Goal: Task Accomplishment & Management: Complete application form

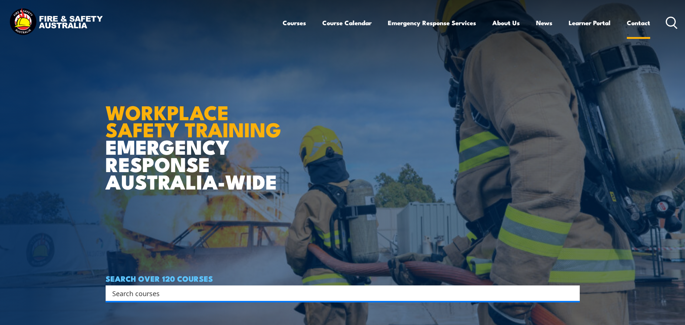
click at [640, 22] on link "Contact" at bounding box center [637, 23] width 23 height 20
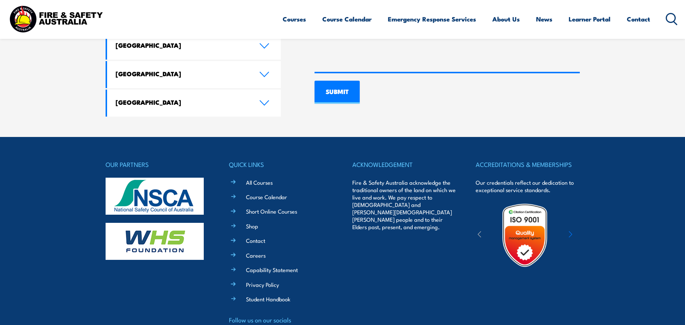
scroll to position [588, 0]
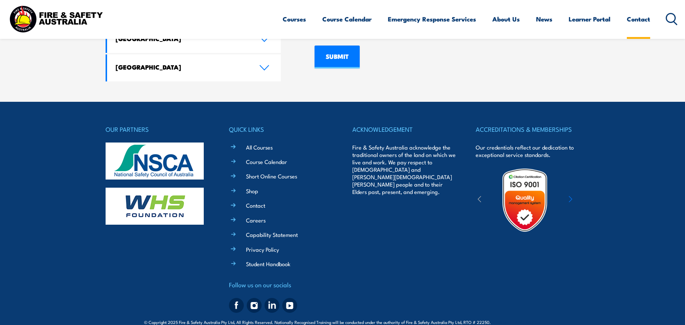
click at [637, 21] on link "Contact" at bounding box center [637, 19] width 23 height 20
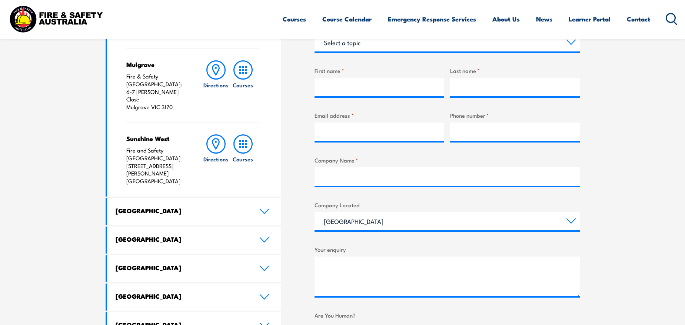
scroll to position [274, 0]
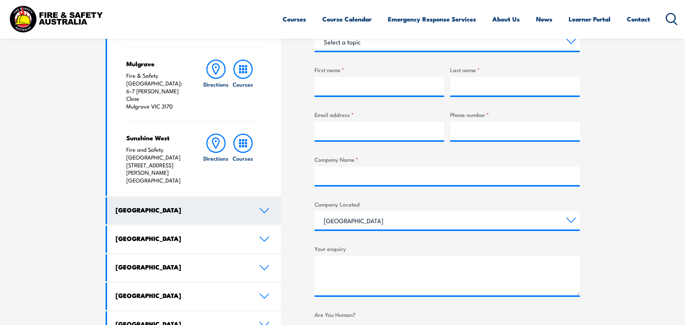
click at [260, 208] on icon at bounding box center [264, 211] width 10 height 6
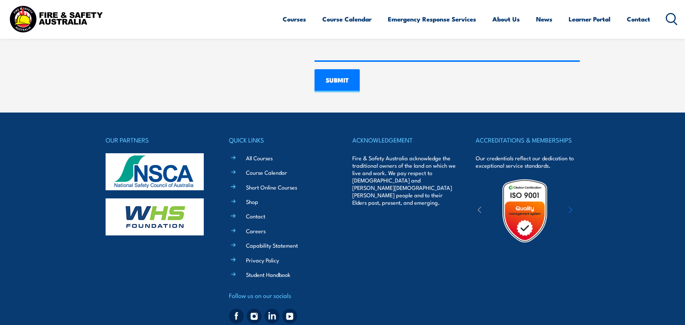
scroll to position [588, 0]
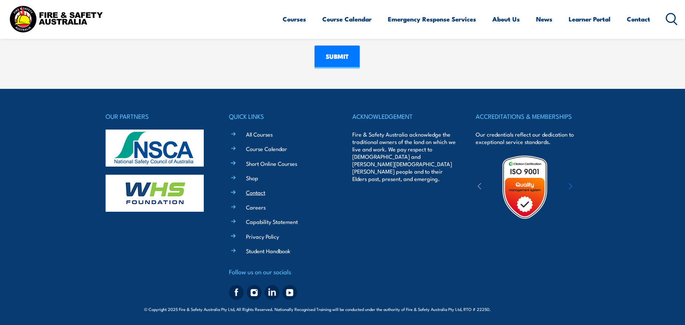
click at [256, 194] on link "Contact" at bounding box center [255, 192] width 19 height 8
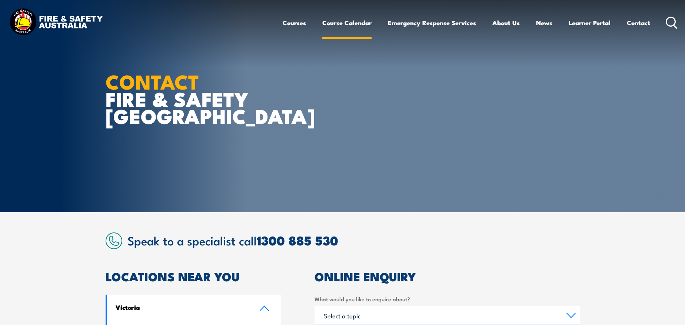
click at [332, 21] on link "Course Calendar" at bounding box center [346, 23] width 49 height 20
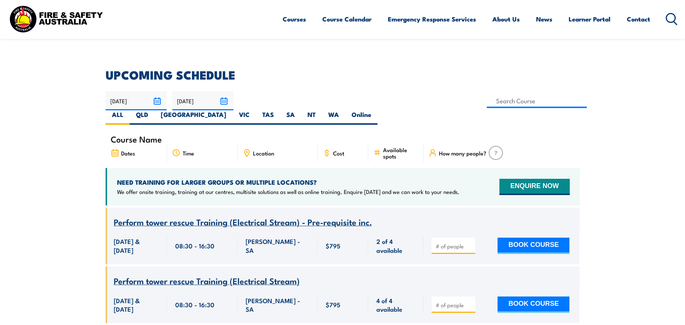
scroll to position [178, 0]
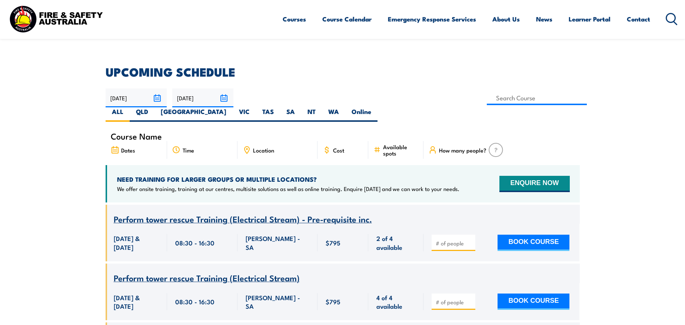
click at [509, 178] on div "NEED TRAINING FOR LARGER GROUPS OR MULTIPLE LOCATIONS? We offer onsite training…" at bounding box center [343, 183] width 474 height 37
click at [512, 176] on button "ENQUIRE NOW" at bounding box center [534, 184] width 70 height 16
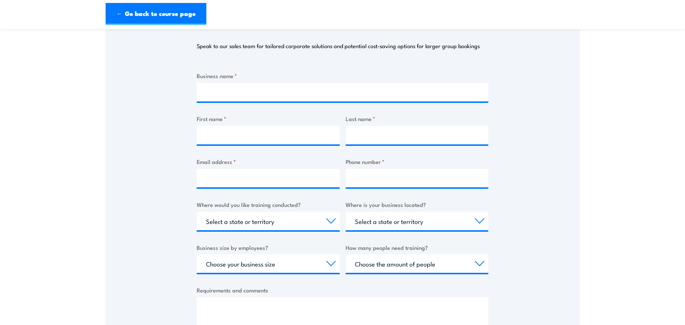
scroll to position [92, 0]
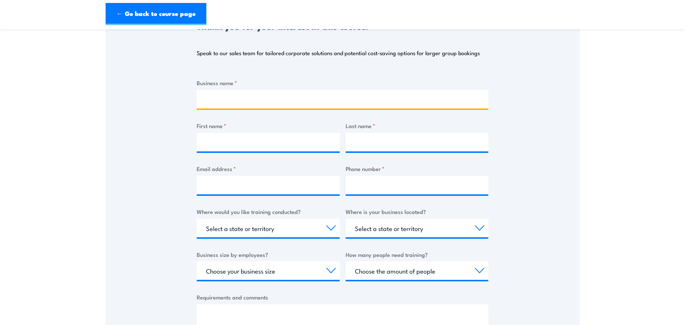
click at [352, 101] on input "Business name *" at bounding box center [342, 99] width 291 height 19
type input "D4C"
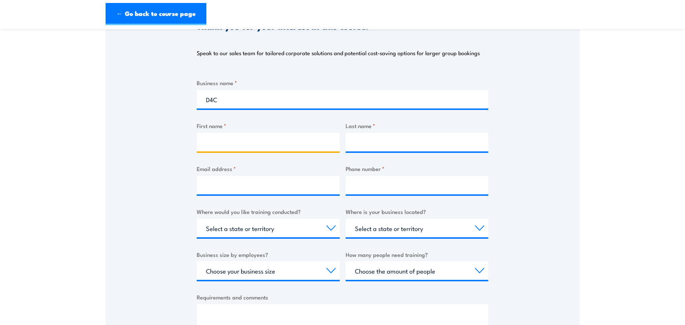
click at [304, 140] on input "First name *" at bounding box center [268, 142] width 143 height 19
type input "Katie"
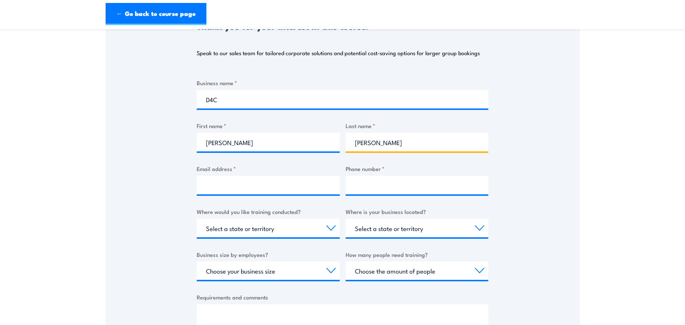
type input "McSwiggan"
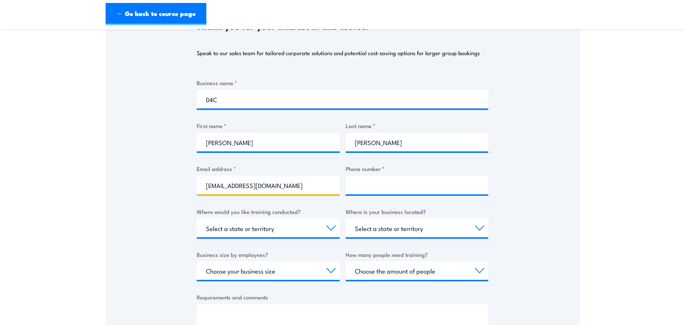
type input "training@d4c.team"
type input "0473641483"
click at [602, 155] on section "Thank you for your interest in this course. Speak to our sales team for tailore…" at bounding box center [342, 181] width 685 height 473
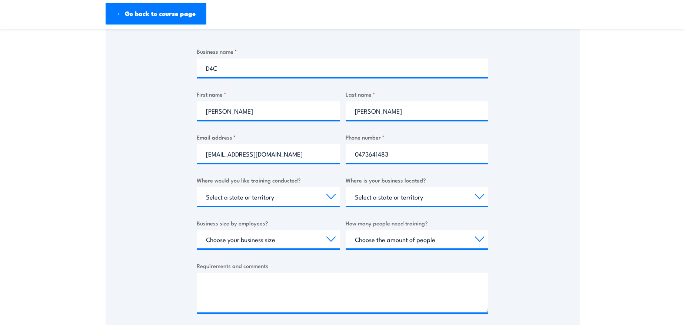
scroll to position [124, 0]
click at [308, 193] on select "Select a state or territory Nationally - multiple locations QLD NSW VIC SA ACT …" at bounding box center [268, 196] width 143 height 19
select select "[GEOGRAPHIC_DATA]"
click at [197, 187] on select "Select a state or territory Nationally - multiple locations QLD NSW VIC SA ACT …" at bounding box center [268, 196] width 143 height 19
click at [393, 199] on select "Select a state or territory QLD NSW VIC SA ACT WA TAS NT" at bounding box center [416, 196] width 143 height 19
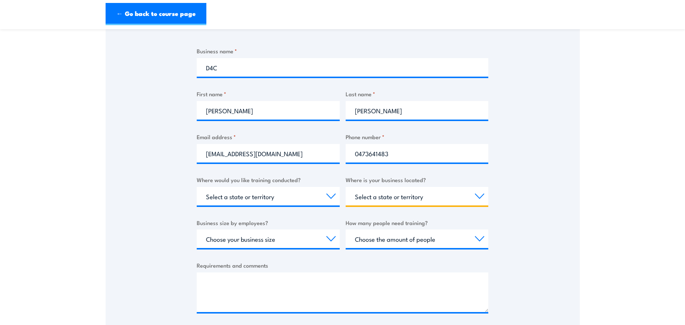
select select "[GEOGRAPHIC_DATA]"
click at [345, 187] on select "Select a state or territory QLD NSW VIC SA ACT WA TAS NT" at bounding box center [416, 196] width 143 height 19
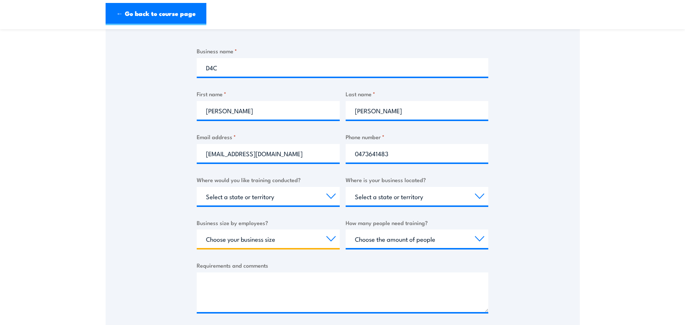
click at [318, 240] on select "Choose your business size 1 to 19 20 to 199 200+" at bounding box center [268, 239] width 143 height 19
select select "200+"
click at [197, 230] on select "Choose your business size 1 to 19 20 to 199 200+" at bounding box center [268, 239] width 143 height 19
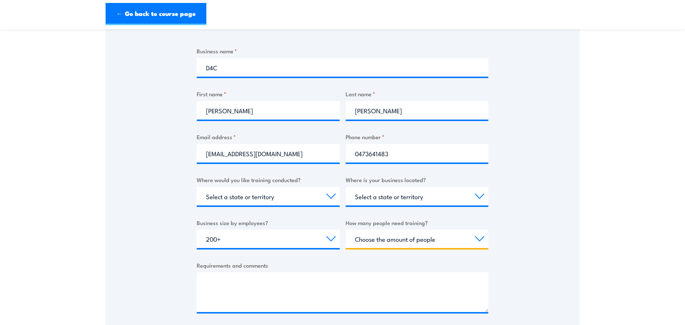
click at [415, 243] on select "Choose the amount of people 1 to 4 5 to 19 20+" at bounding box center [416, 239] width 143 height 19
select select "1 to 4"
click at [345, 230] on select "Choose the amount of people 1 to 4 5 to 19 20+" at bounding box center [416, 239] width 143 height 19
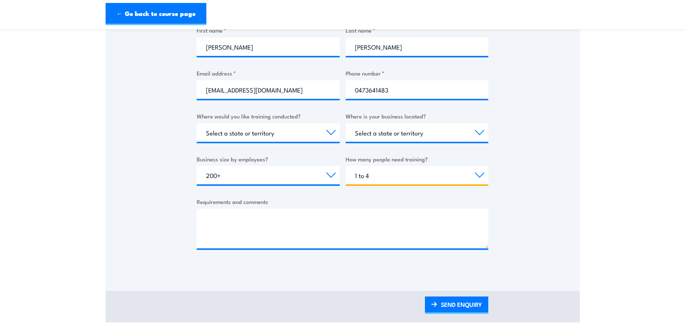
scroll to position [193, 0]
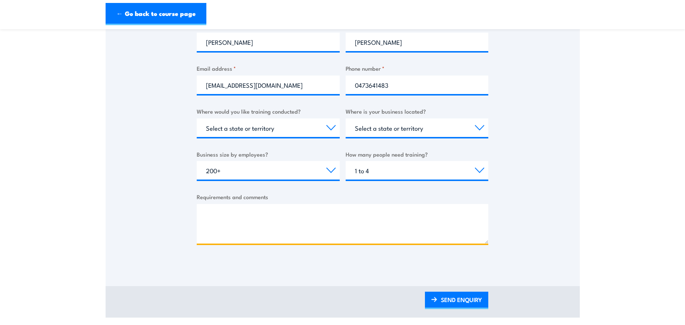
click at [451, 220] on textarea "Requirements and comments" at bounding box center [342, 224] width 291 height 40
click at [443, 213] on textarea "Requirements and comments" at bounding box center [342, 224] width 291 height 40
type textarea "L"
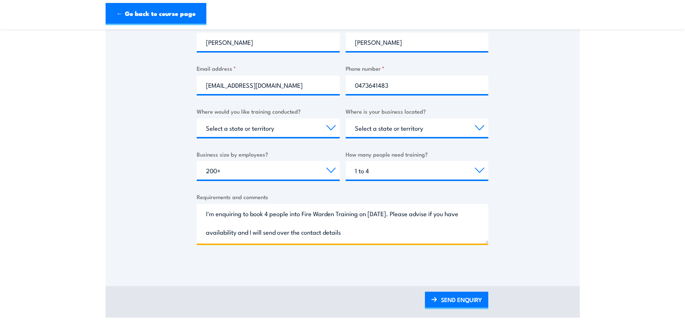
click at [237, 233] on textarea "I'm enquiring to book 4 people into Fire Warden Training on 26 August. Please a…" at bounding box center [342, 224] width 291 height 40
type textarea "I'm enquiring to book 4 people into Fire Warden Training on 26 August. Please a…"
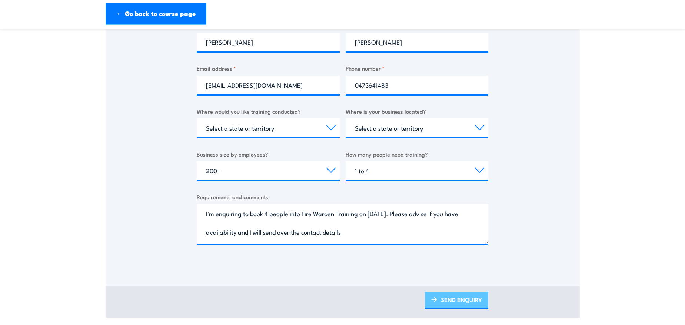
click at [440, 295] on link "SEND ENQUIRY" at bounding box center [456, 300] width 63 height 17
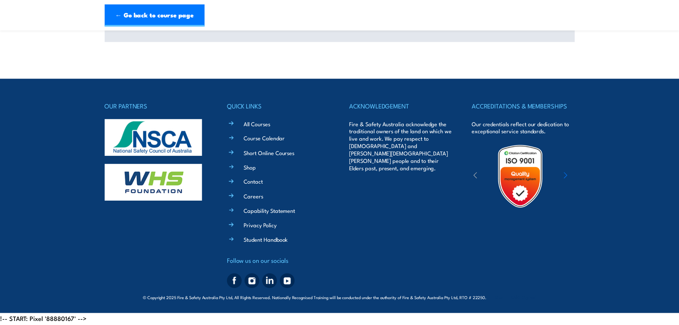
scroll to position [0, 0]
